Goal: Transaction & Acquisition: Purchase product/service

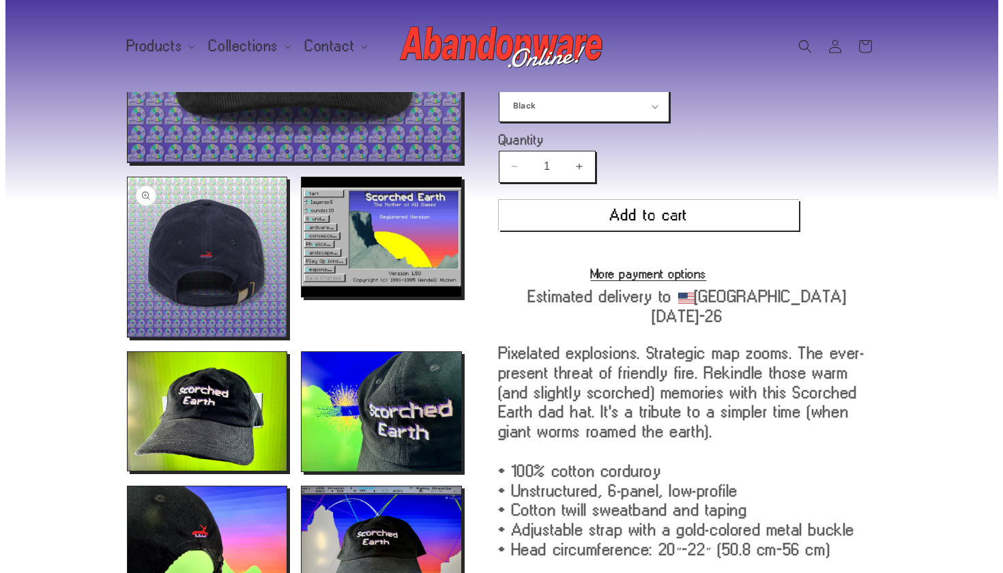
scroll to position [389, 0]
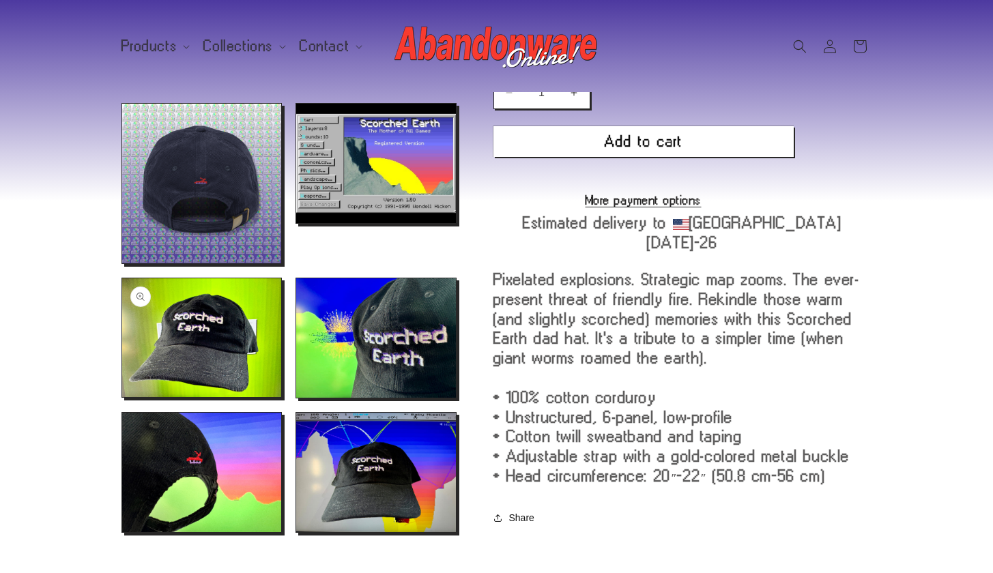
click at [122, 397] on button "Open media 5 in modal" at bounding box center [122, 397] width 0 height 0
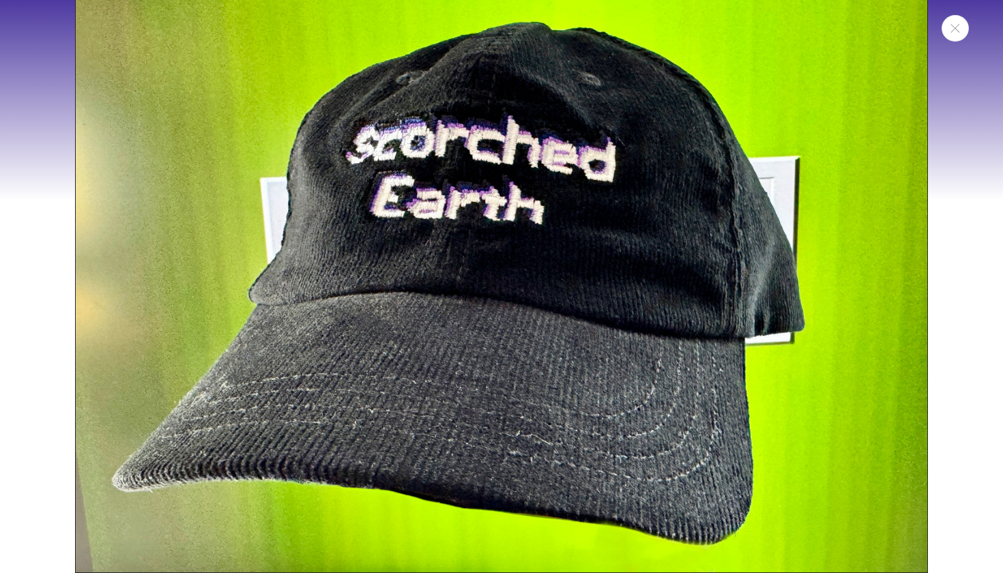
scroll to position [2454, 0]
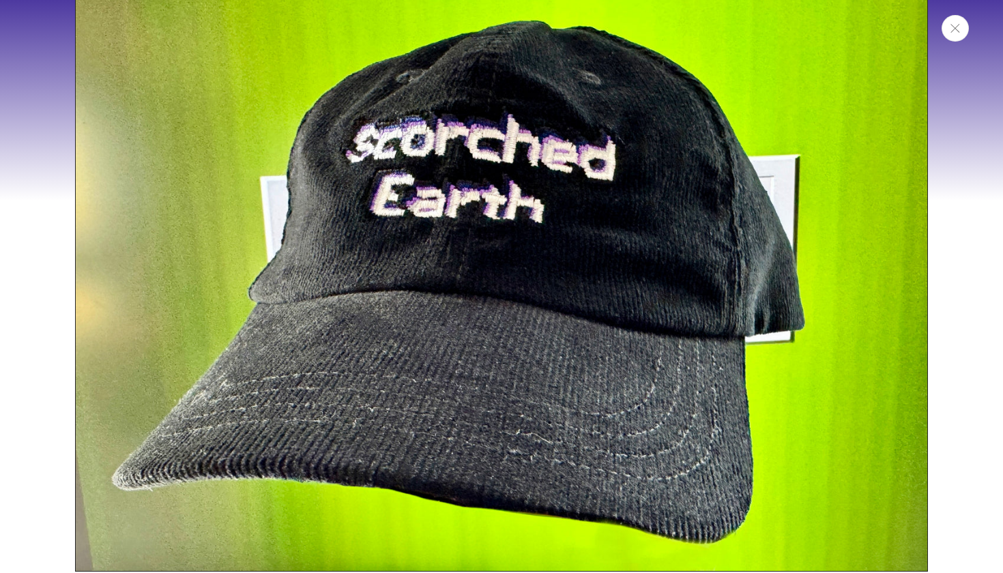
click at [960, 38] on button "Close" at bounding box center [955, 28] width 27 height 27
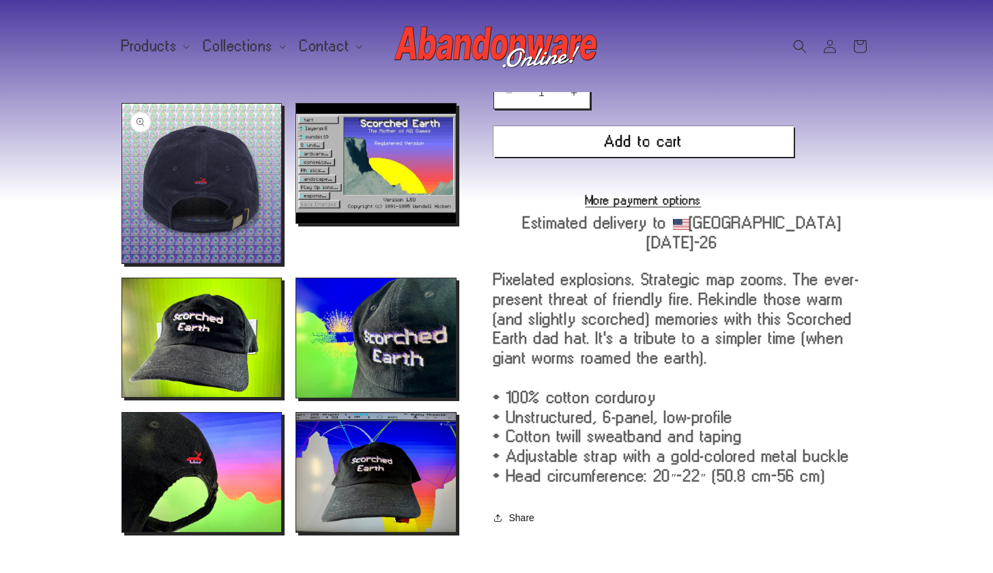
click at [122, 263] on button "Open media 3 in modal" at bounding box center [122, 263] width 0 height 0
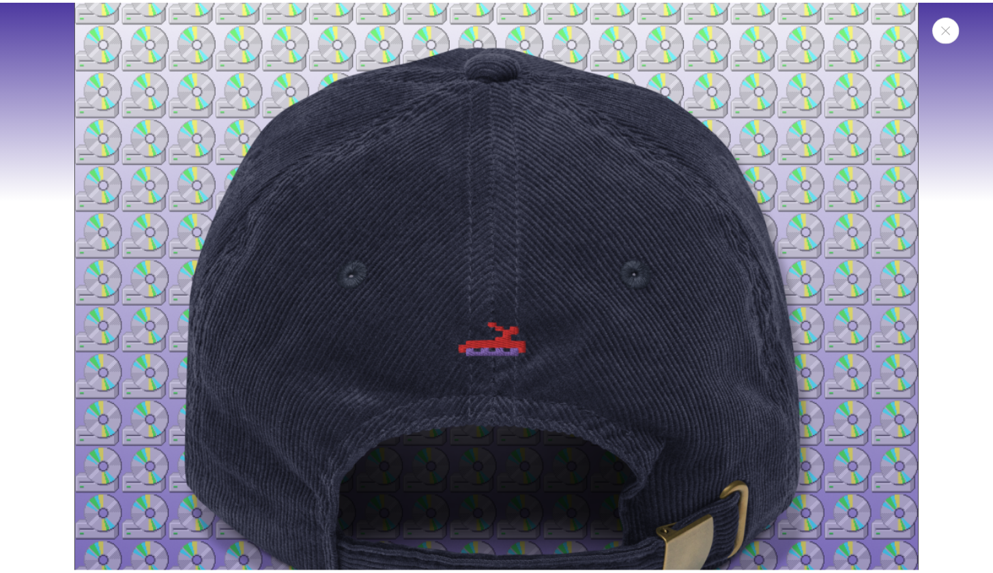
scroll to position [961, 0]
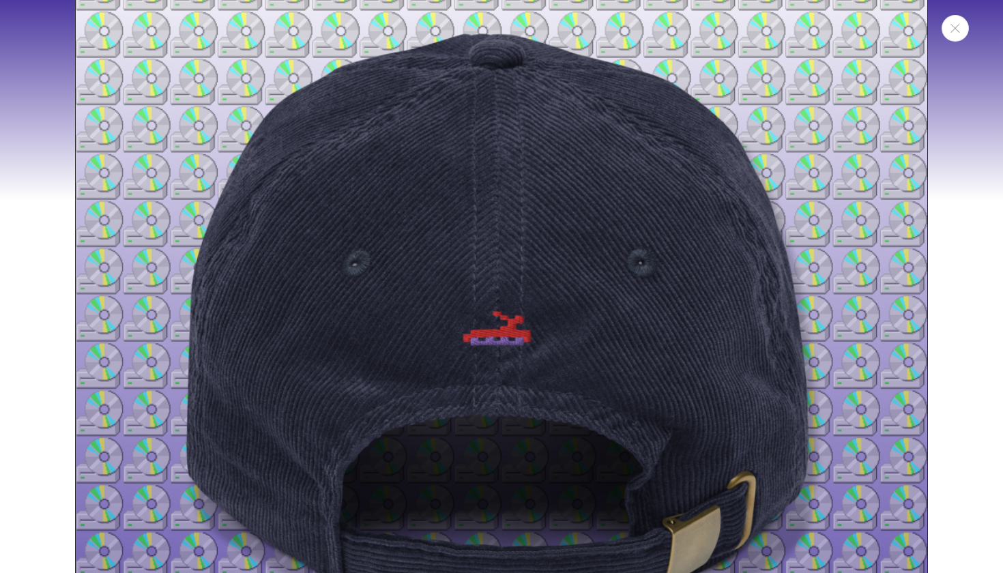
click at [959, 40] on button "Close" at bounding box center [955, 28] width 27 height 27
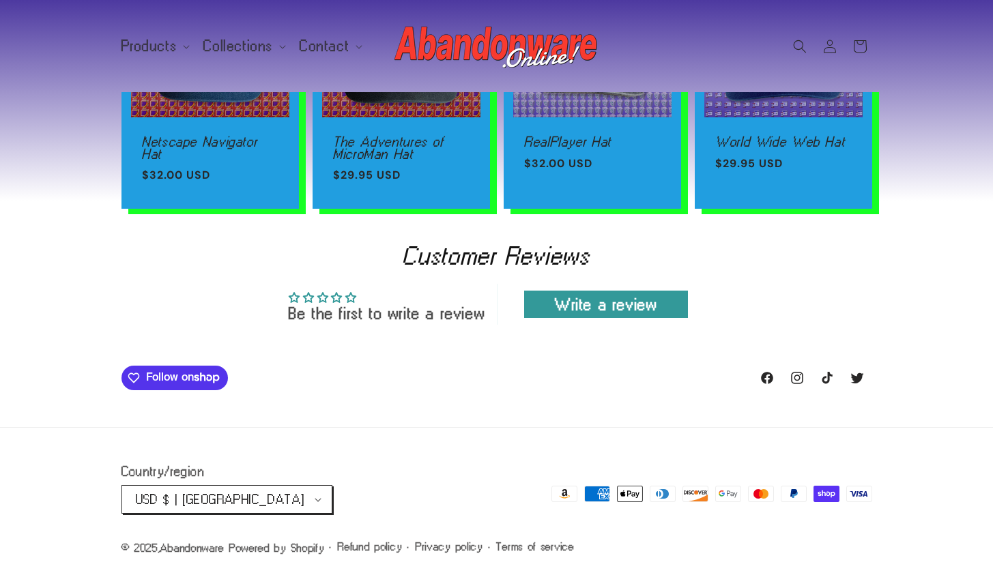
scroll to position [1082, 0]
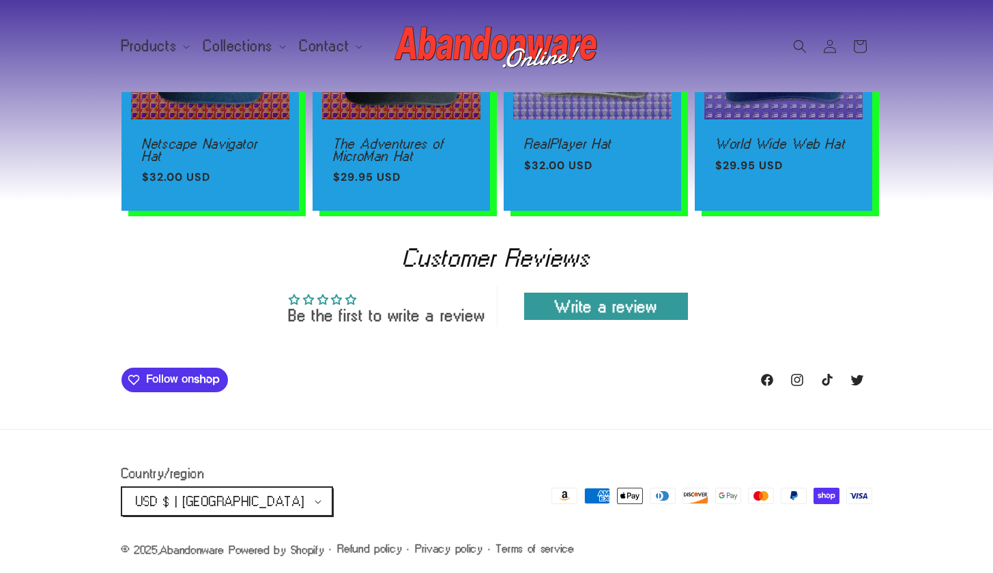
click at [248, 506] on span "USD $ | [GEOGRAPHIC_DATA]" at bounding box center [220, 502] width 169 height 14
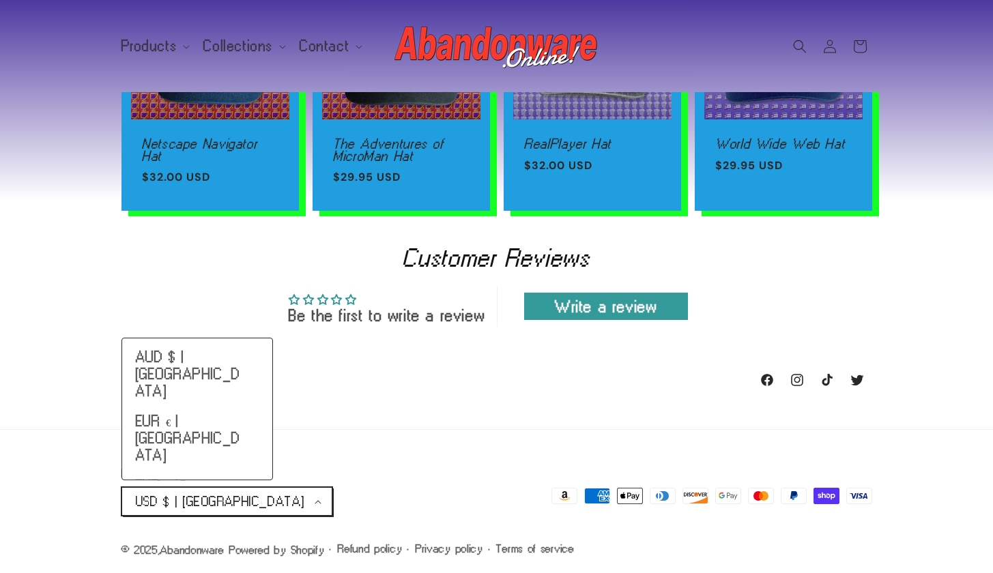
scroll to position [1072, 0]
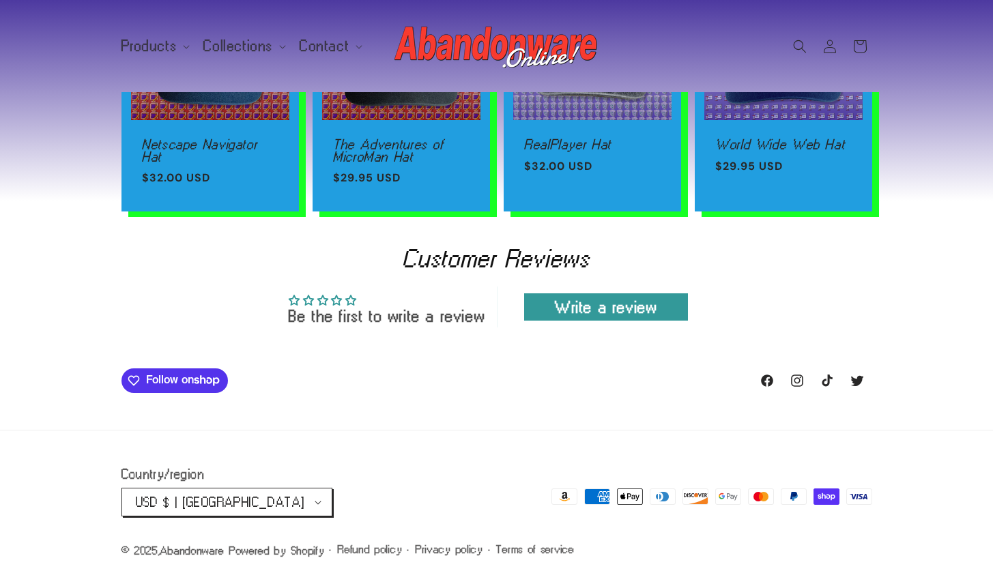
click at [444, 475] on div "Country/region USD $ | United States AUD $ | Australia EUR € | Austria EUR € | …" at bounding box center [308, 492] width 375 height 82
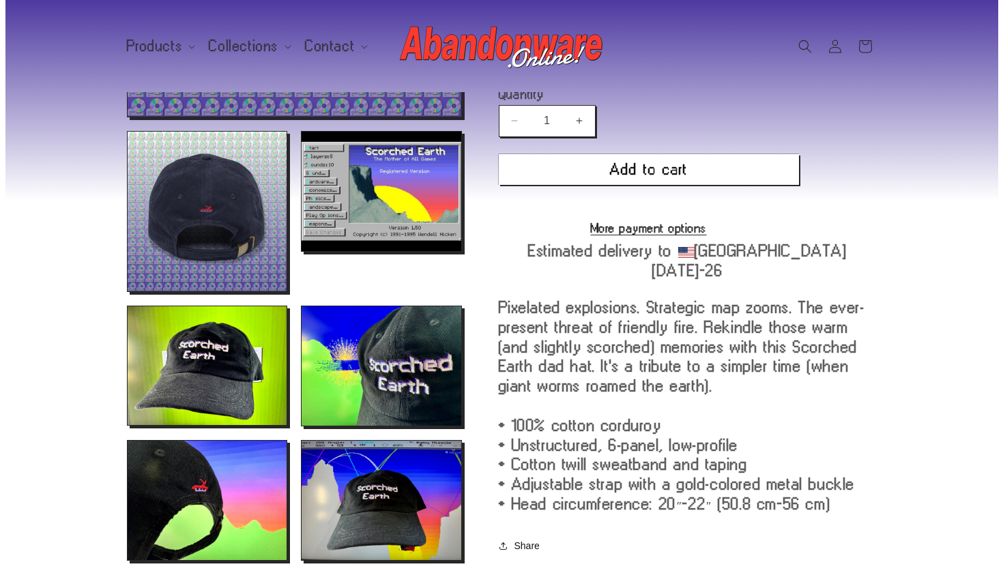
scroll to position [358, 0]
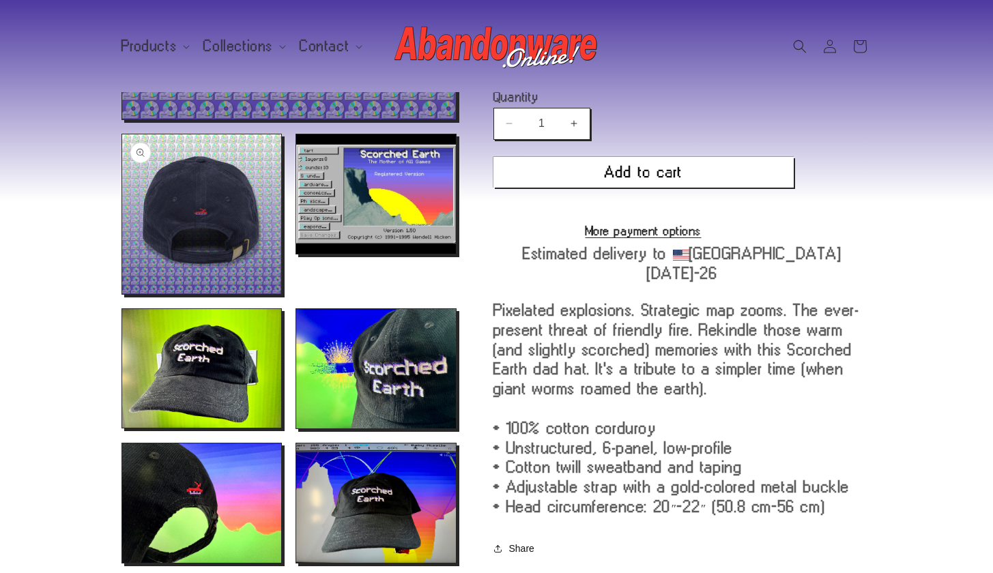
click at [122, 294] on button "Open media 3 in modal" at bounding box center [122, 294] width 0 height 0
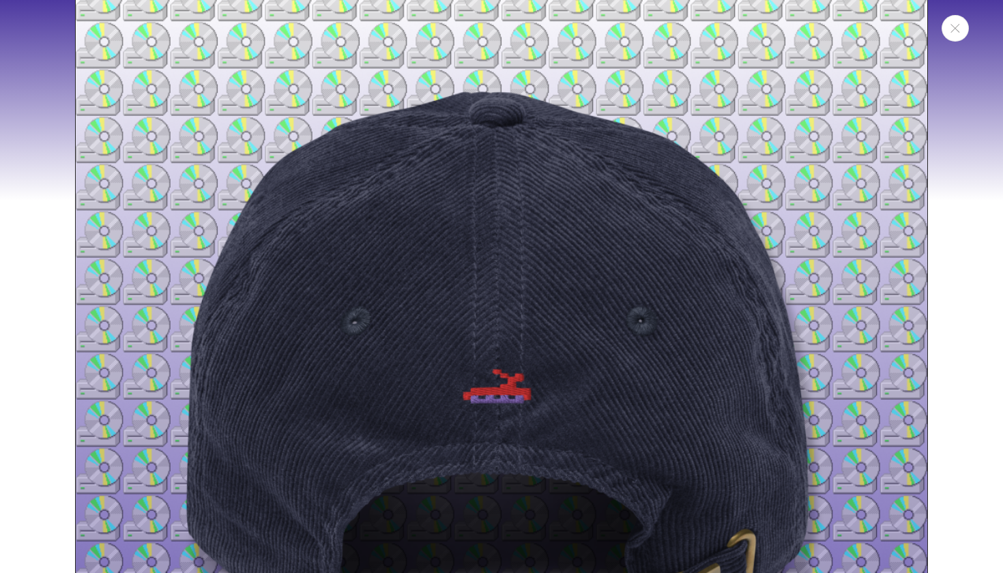
scroll to position [939, 0]
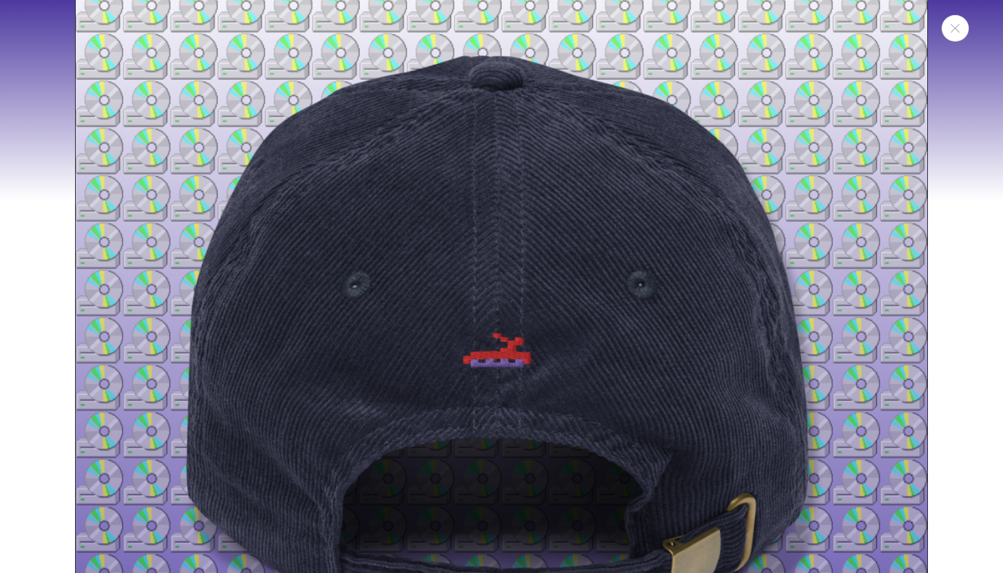
click at [955, 27] on icon "Close" at bounding box center [956, 28] width 10 height 9
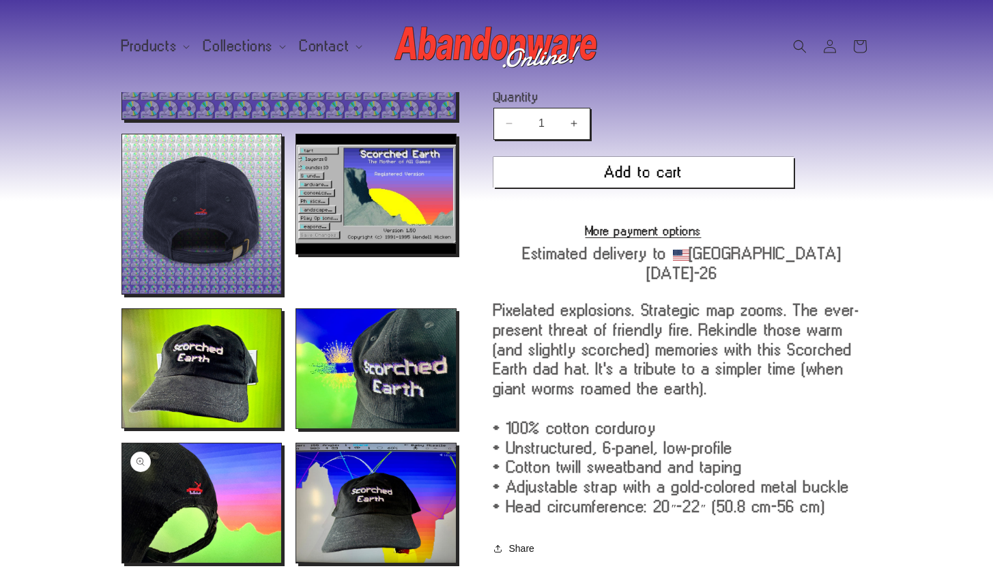
click at [122, 563] on button "Open media 7 in modal" at bounding box center [122, 563] width 0 height 0
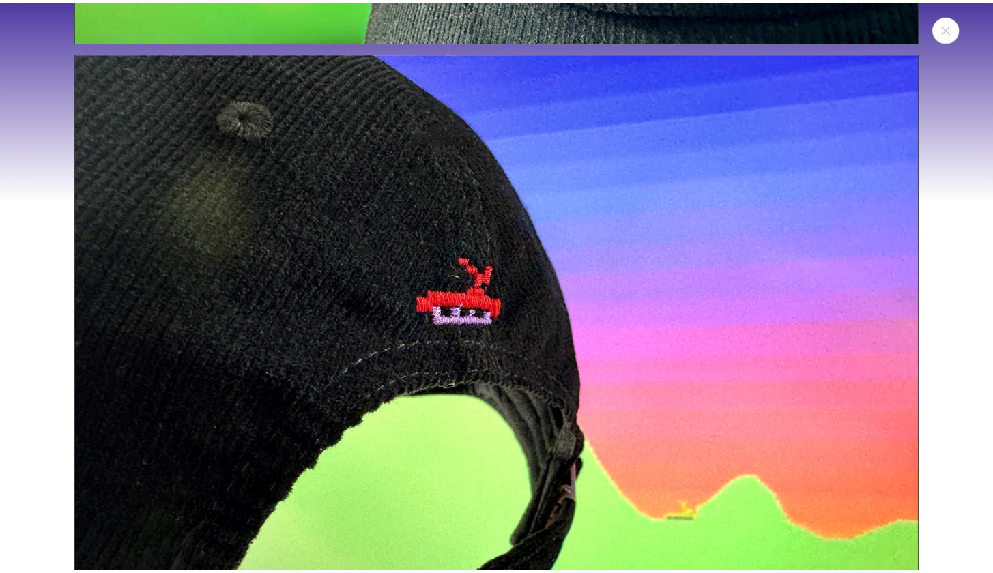
scroll to position [3633, 0]
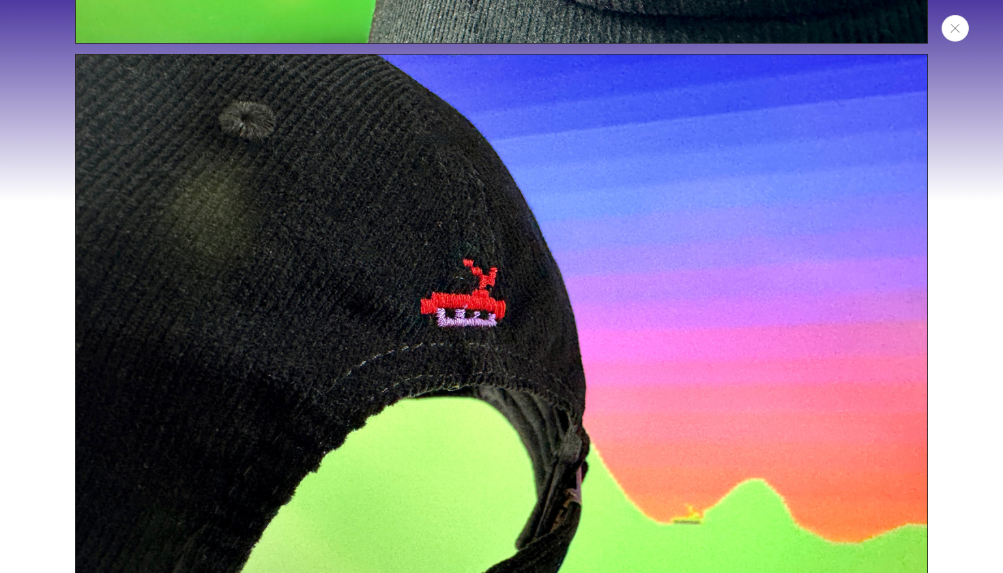
click at [956, 25] on icon "Close" at bounding box center [956, 28] width 10 height 9
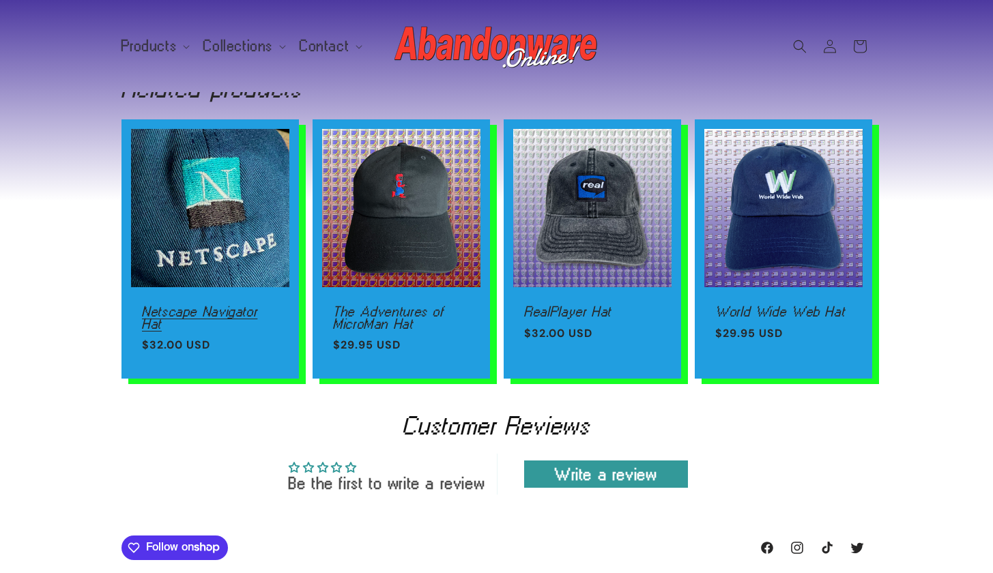
scroll to position [917, 0]
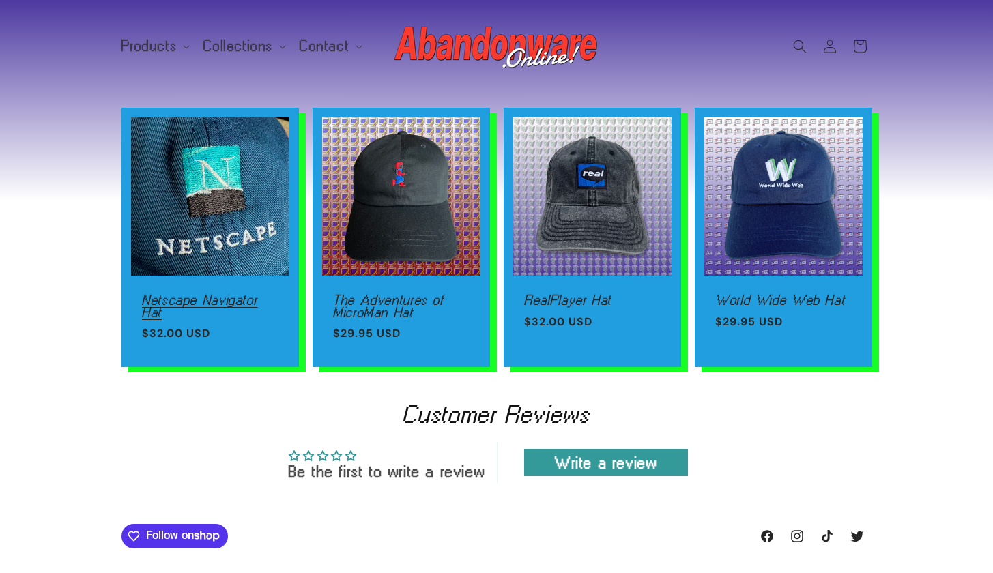
click at [231, 294] on link "Netscape Navigator Hat" at bounding box center [210, 306] width 136 height 24
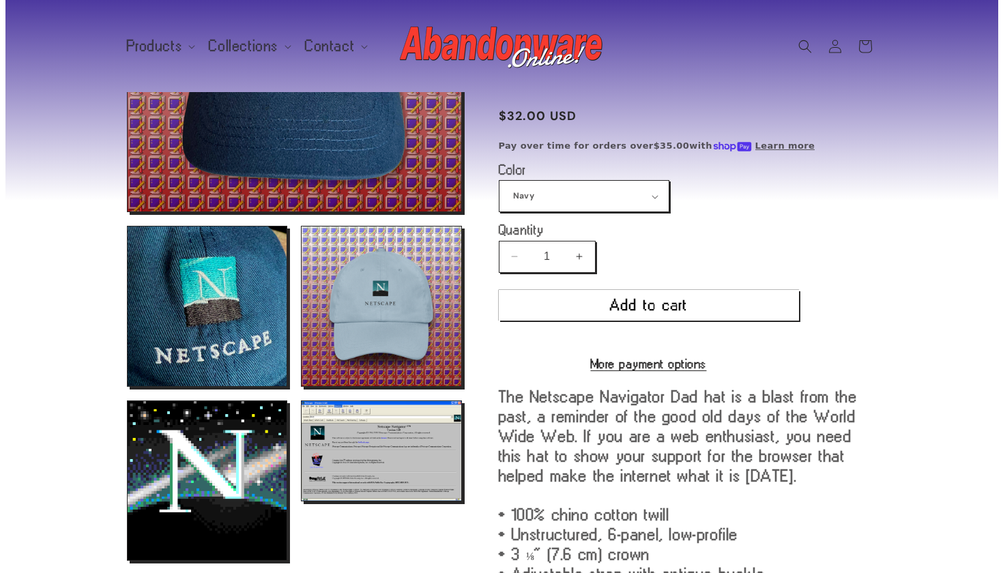
scroll to position [296, 0]
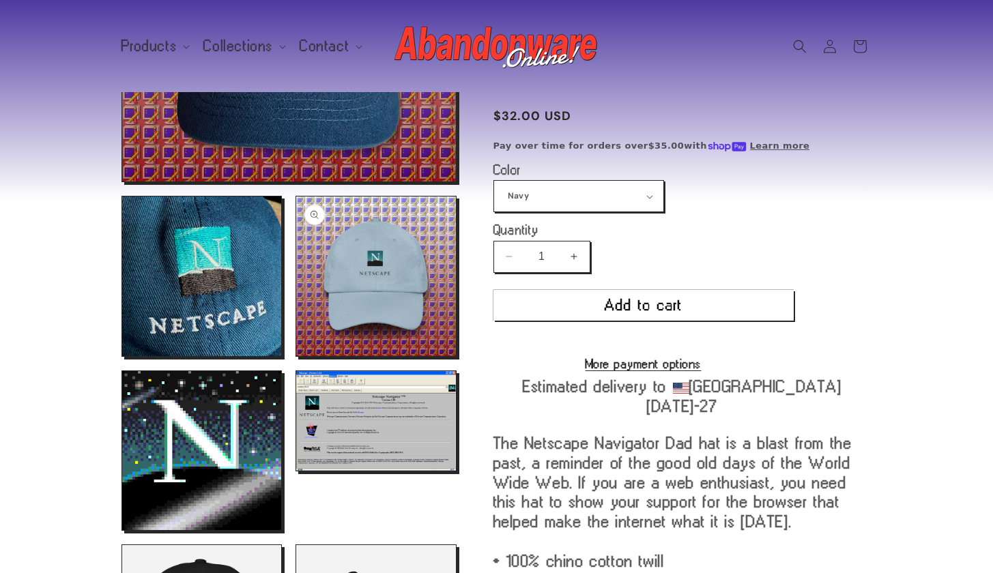
click at [296, 356] on button "Open media 5 in modal" at bounding box center [296, 356] width 0 height 0
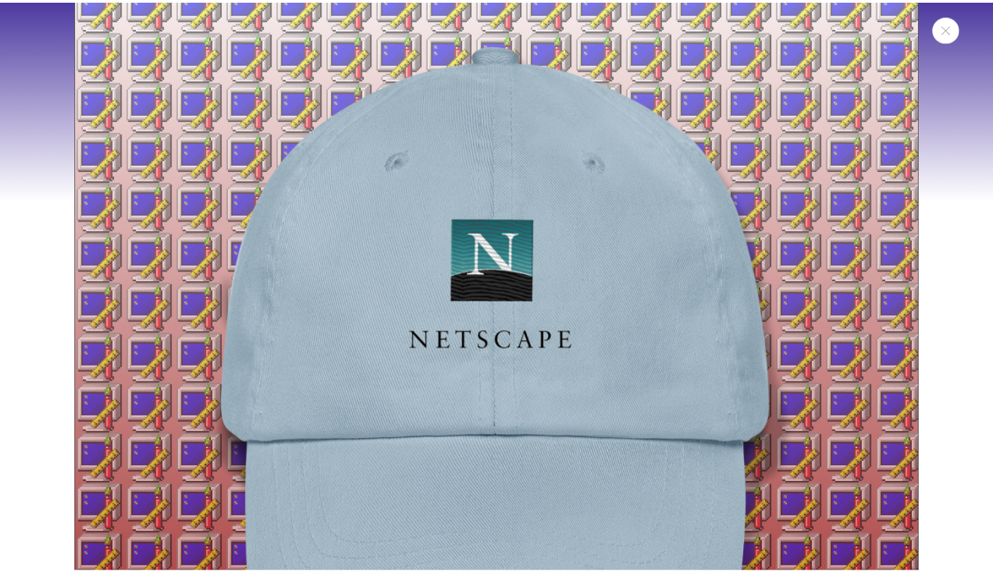
scroll to position [1811, 0]
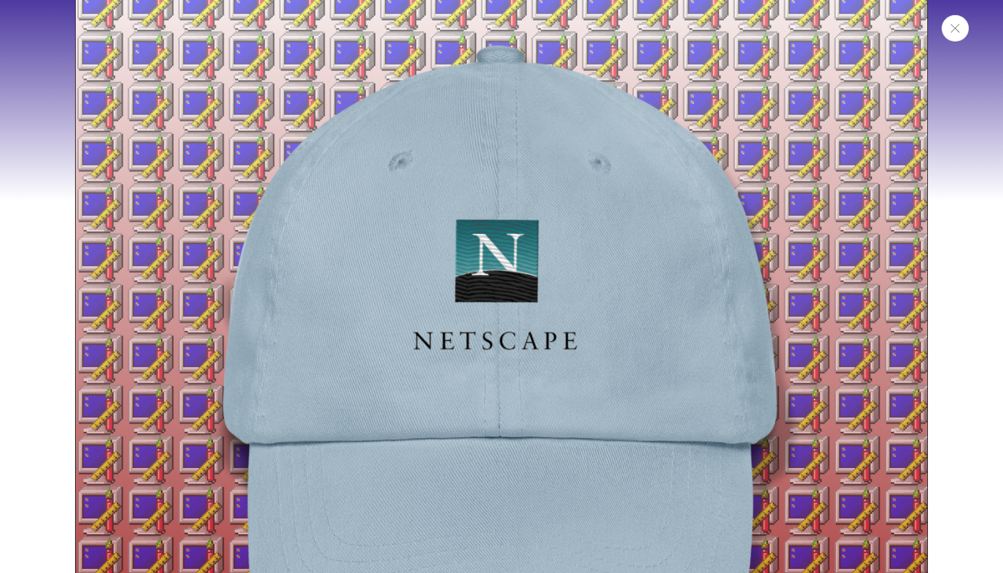
click at [954, 33] on button "Close" at bounding box center [955, 28] width 27 height 27
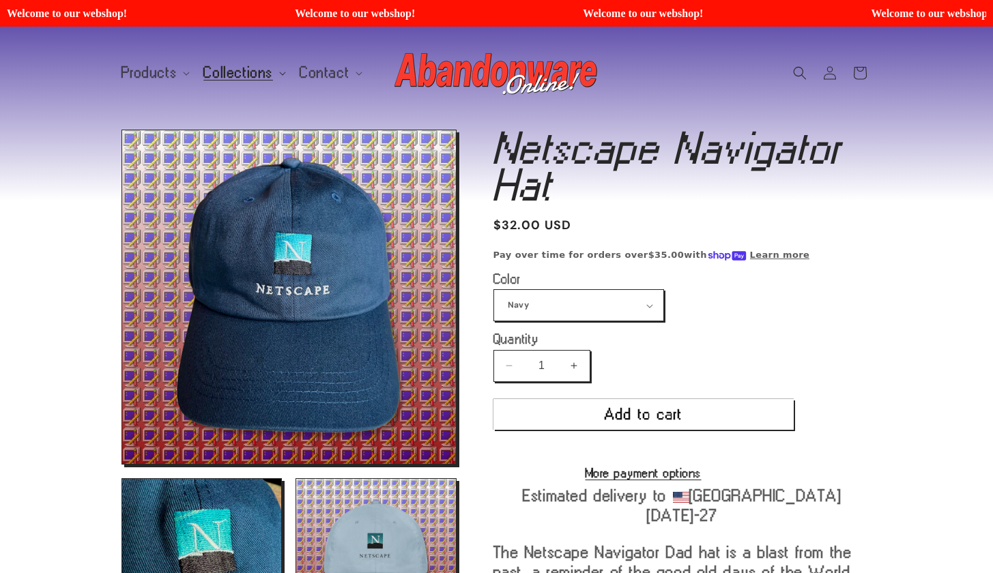
scroll to position [0, 0]
